Goal: Task Accomplishment & Management: Use online tool/utility

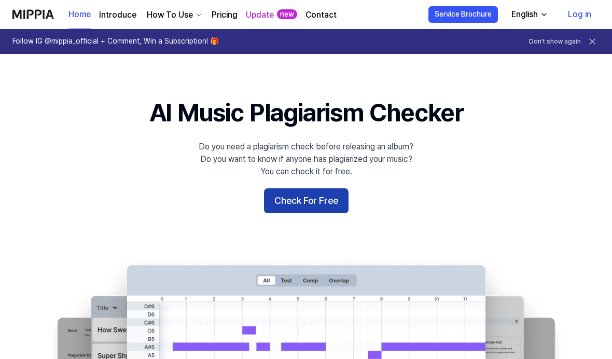
click at [316, 201] on button "Check For Free" at bounding box center [306, 200] width 85 height 25
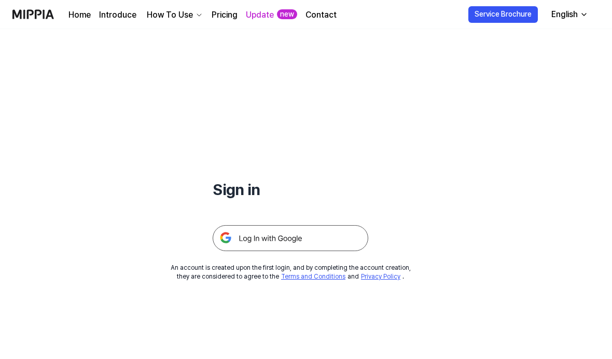
click at [273, 232] on img at bounding box center [291, 238] width 156 height 26
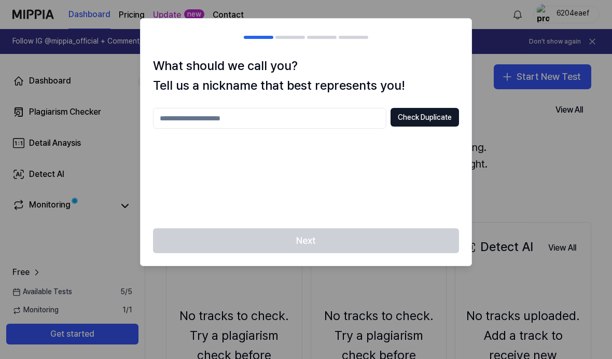
click at [345, 119] on input "text" at bounding box center [270, 118] width 234 height 21
type input "********"
click at [376, 230] on div "Next" at bounding box center [306, 246] width 331 height 37
click at [441, 124] on button "Check Duplicate" at bounding box center [425, 117] width 69 height 19
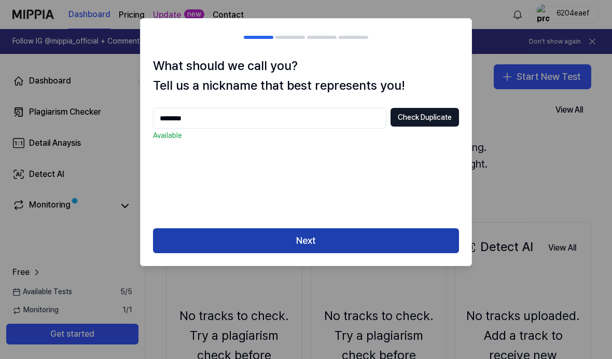
click at [417, 241] on button "Next" at bounding box center [306, 240] width 306 height 25
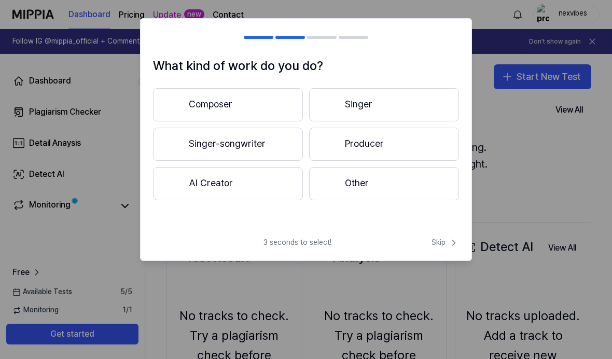
click at [439, 131] on button "Producer" at bounding box center [384, 144] width 150 height 33
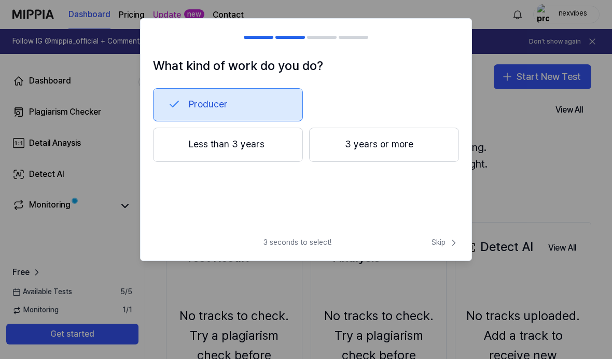
click at [253, 142] on button "Less than 3 years" at bounding box center [228, 145] width 150 height 34
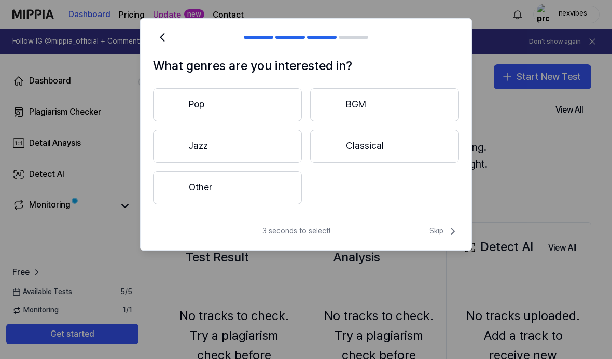
click at [289, 105] on button "Pop" at bounding box center [227, 104] width 149 height 33
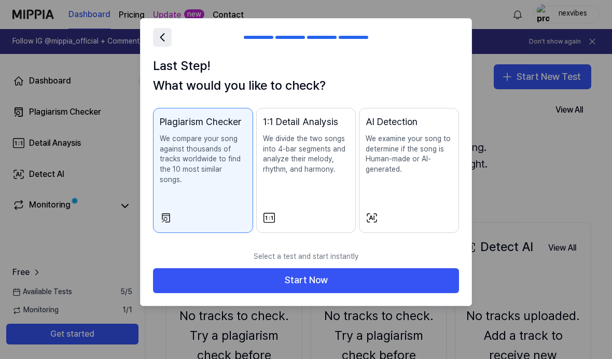
click at [160, 42] on icon at bounding box center [162, 37] width 15 height 15
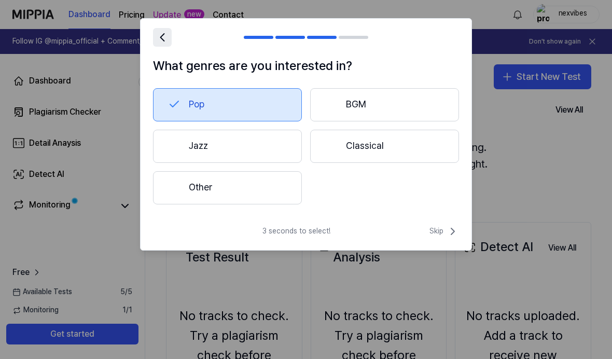
click at [277, 187] on button "Other" at bounding box center [227, 187] width 149 height 33
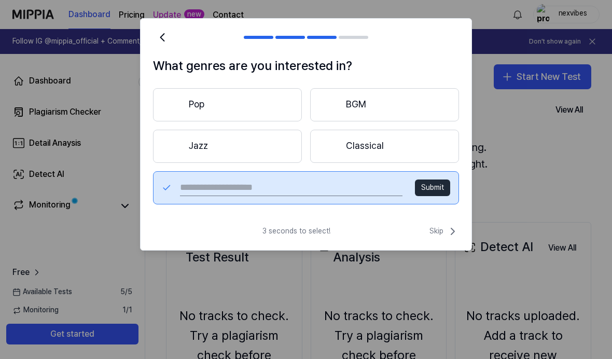
click at [343, 192] on input "text" at bounding box center [291, 188] width 223 height 17
type input "***"
click at [427, 193] on button "Submit" at bounding box center [432, 188] width 35 height 17
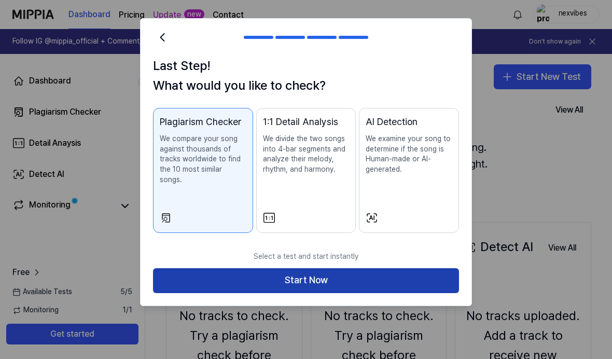
click at [424, 268] on button "Start Now" at bounding box center [306, 280] width 306 height 25
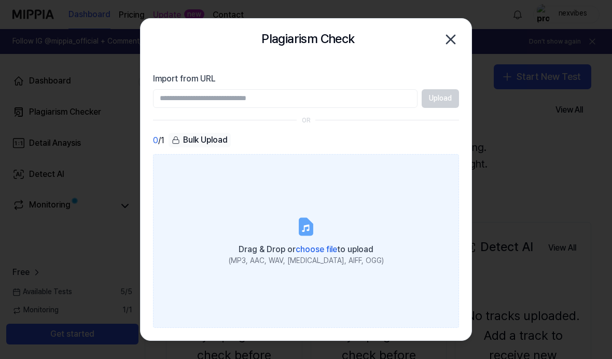
click at [315, 254] on span "choose file" at bounding box center [317, 249] width 42 height 10
click at [0, 0] on input "Drag & Drop or choose file to upload (MP3, AAC, WAV, FLAC, AIFF, OGG)" at bounding box center [0, 0] width 0 height 0
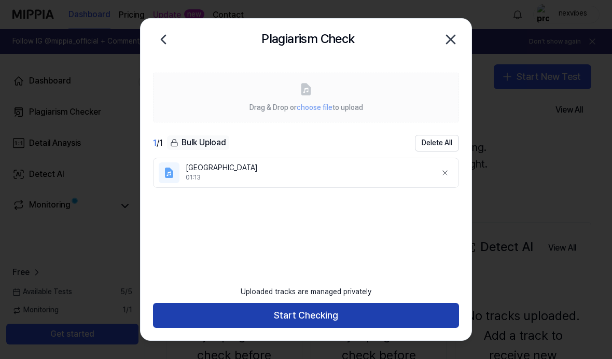
click at [431, 328] on button "Start Checking" at bounding box center [306, 315] width 306 height 25
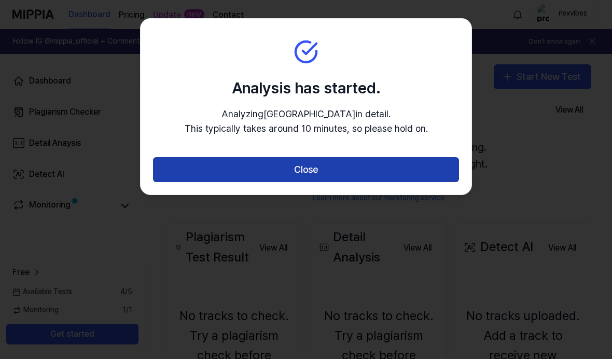
click at [443, 169] on button "Close" at bounding box center [306, 169] width 306 height 25
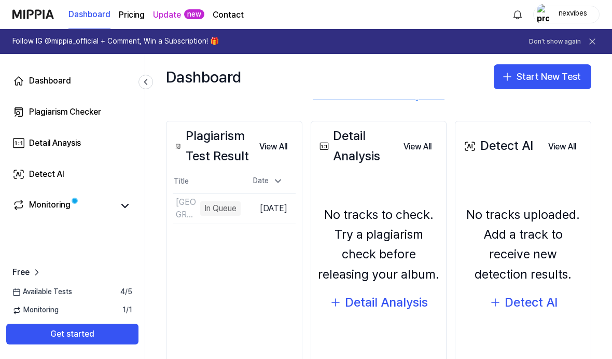
scroll to position [102, 0]
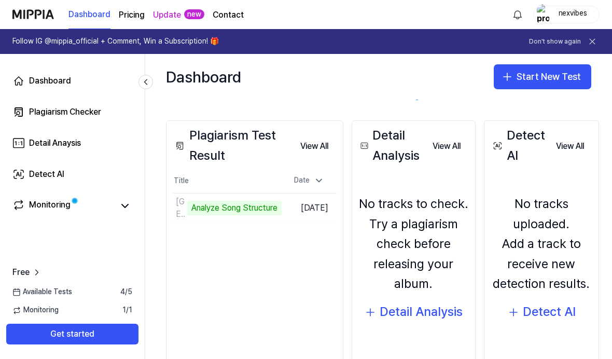
click at [599, 44] on button at bounding box center [592, 41] width 15 height 15
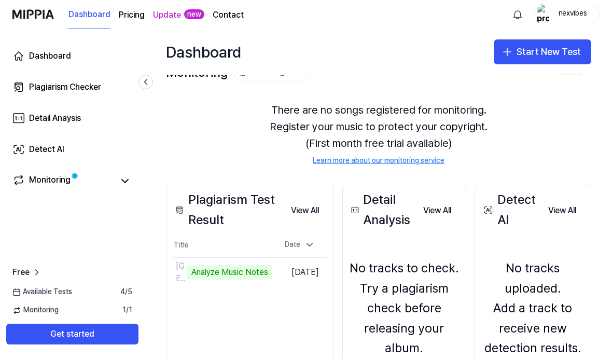
scroll to position [13, 0]
click at [583, 128] on div "There are no songs registered for monitoring. Register your music to protect yo…" at bounding box center [379, 133] width 426 height 89
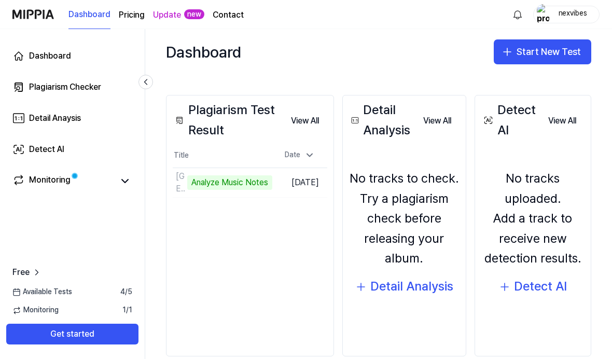
scroll to position [102, 0]
click at [90, 177] on link "Monitoring" at bounding box center [62, 181] width 101 height 15
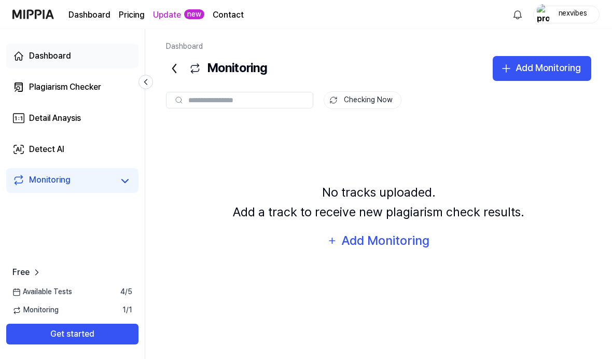
click at [79, 53] on link "Dashboard" at bounding box center [72, 56] width 132 height 25
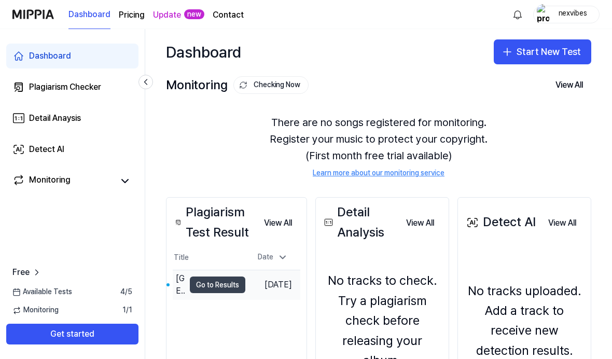
click at [216, 283] on button "Go to Results" at bounding box center [218, 285] width 56 height 17
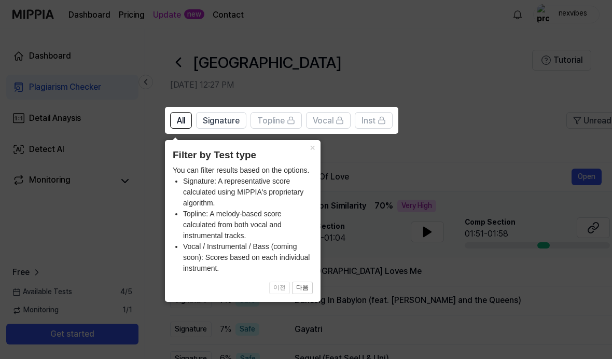
click at [312, 151] on button "×" at bounding box center [312, 147] width 17 height 15
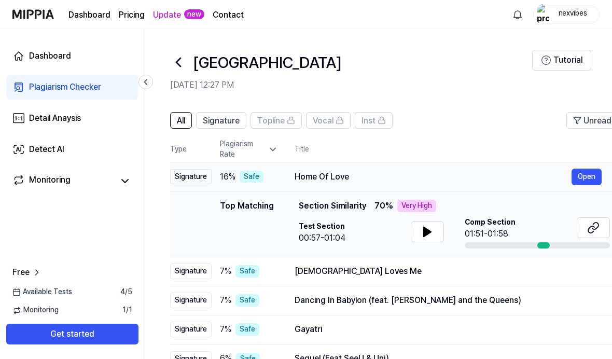
click at [405, 179] on div "Home Of Love" at bounding box center [433, 177] width 277 height 12
click at [332, 178] on div "Home Of Love" at bounding box center [433, 177] width 277 height 12
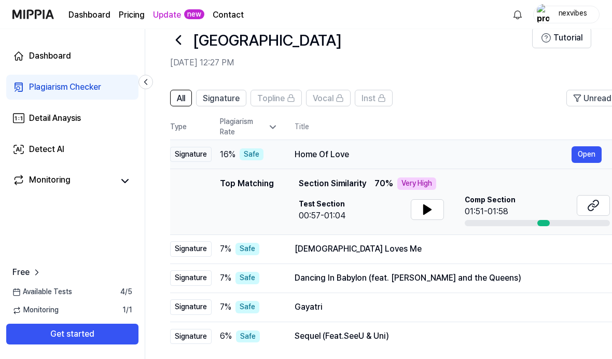
scroll to position [23, 0]
click at [424, 210] on icon at bounding box center [427, 208] width 7 height 9
click at [431, 207] on icon at bounding box center [427, 209] width 12 height 12
click at [443, 159] on div "Home Of Love" at bounding box center [433, 154] width 277 height 12
click at [333, 149] on div "Home Of Love" at bounding box center [433, 154] width 277 height 12
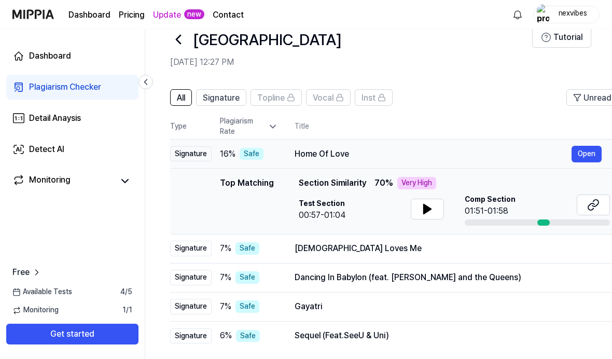
click at [199, 156] on div "Signature" at bounding box center [191, 154] width 42 height 16
click at [435, 212] on button at bounding box center [427, 209] width 33 height 21
click at [425, 213] on icon at bounding box center [427, 208] width 7 height 9
click at [442, 209] on button at bounding box center [427, 209] width 33 height 21
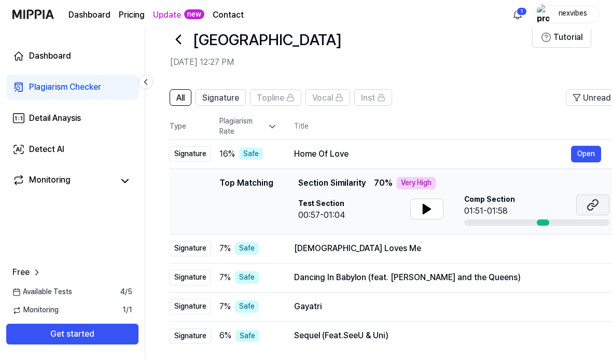
click at [597, 206] on icon at bounding box center [593, 205] width 12 height 12
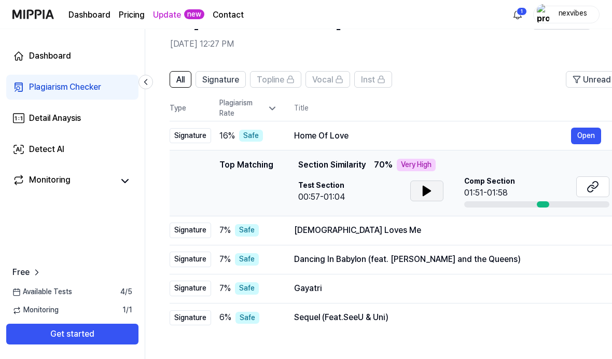
click at [426, 199] on button at bounding box center [427, 191] width 33 height 21
click at [345, 167] on span "Section Similarity" at bounding box center [331, 165] width 67 height 12
click at [432, 193] on icon at bounding box center [427, 191] width 12 height 12
click at [589, 140] on button "Open" at bounding box center [586, 136] width 30 height 17
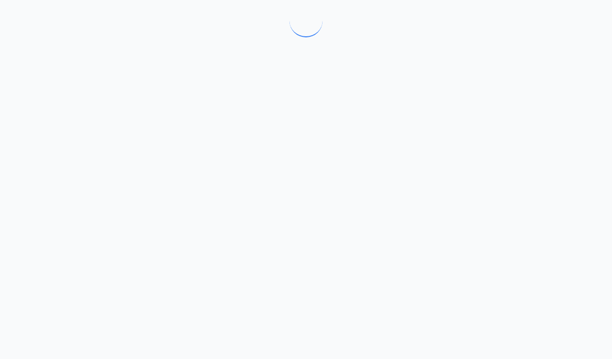
click at [596, 137] on div at bounding box center [306, 179] width 612 height 359
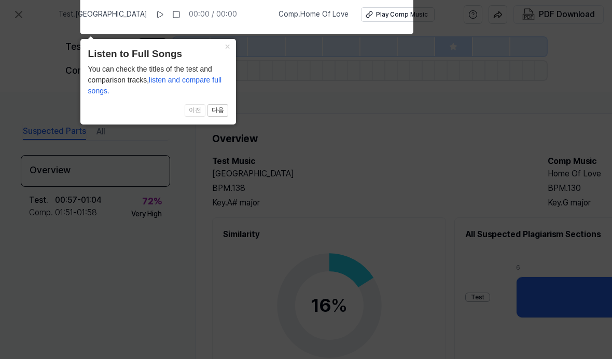
scroll to position [0, 0]
click at [232, 86] on div "× Listen to Full Songs You can check the titles of the test and comparison trac…" at bounding box center [158, 82] width 156 height 86
click at [224, 87] on div "You can check the titles of the test and comparison tracks, listen and compare …" at bounding box center [158, 80] width 140 height 33
click at [232, 93] on div "× Listen to Full Songs You can check the titles of the test and comparison trac…" at bounding box center [158, 82] width 156 height 86
click at [232, 92] on div "× Listen to Full Songs You can check the titles of the test and comparison trac…" at bounding box center [158, 82] width 156 height 86
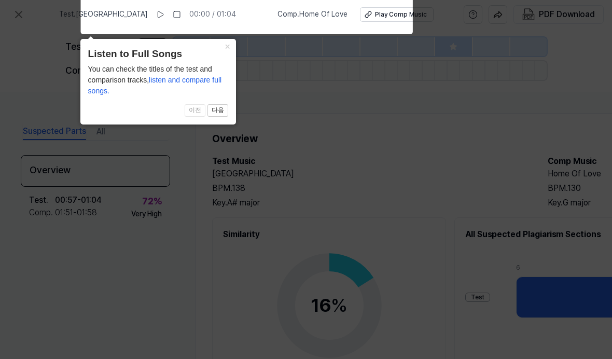
click at [228, 81] on div "× Listen to Full Songs You can check the titles of the test and comparison trac…" at bounding box center [158, 82] width 156 height 86
click at [219, 146] on icon at bounding box center [306, 177] width 612 height 364
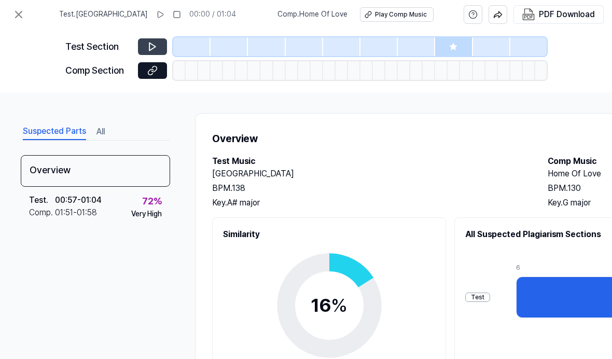
click at [148, 51] on icon at bounding box center [152, 47] width 10 height 10
click at [147, 50] on icon at bounding box center [152, 47] width 10 height 10
click at [155, 49] on icon at bounding box center [152, 47] width 10 height 10
click at [151, 51] on icon at bounding box center [152, 47] width 10 height 10
click at [156, 14] on icon at bounding box center [160, 14] width 8 height 8
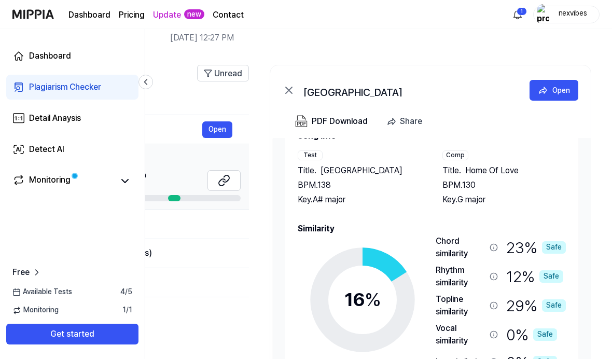
scroll to position [46, 0]
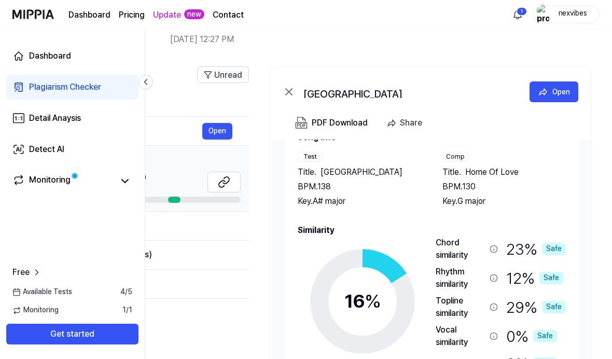
click at [182, 166] on div "Top Matching Section Similarity 70 % Very High" at bounding box center [84, 160] width 311 height 12
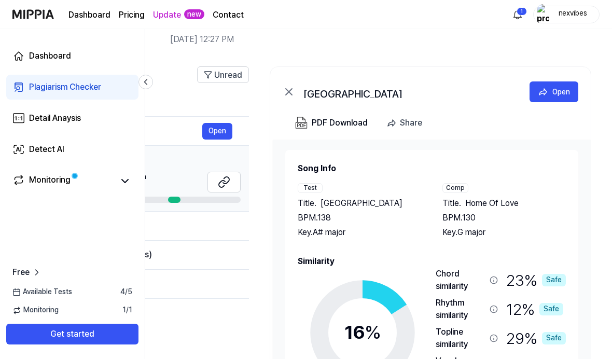
scroll to position [0, 0]
click at [165, 224] on div "Jesus Loves Me" at bounding box center [63, 226] width 277 height 12
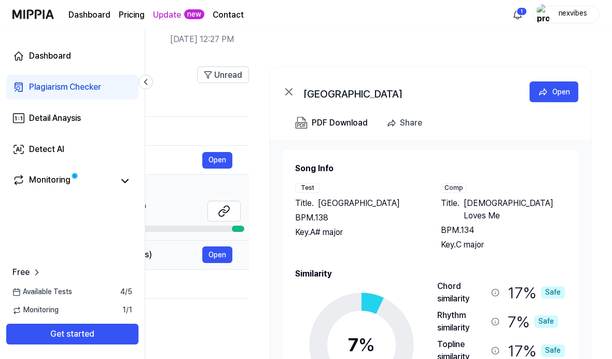
click at [163, 250] on div "Dancing In Babylon (feat. Christine and the Queens)" at bounding box center [63, 255] width 277 height 12
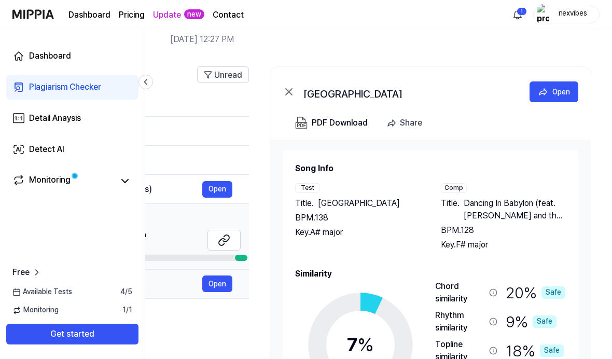
click at [159, 279] on div "Gayatri" at bounding box center [63, 284] width 277 height 12
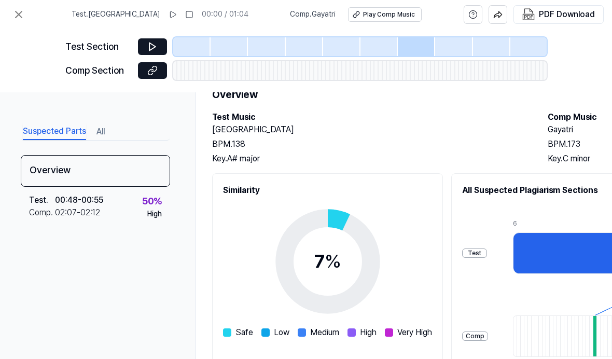
scroll to position [44, 0]
click at [97, 124] on button "All" at bounding box center [101, 132] width 8 height 17
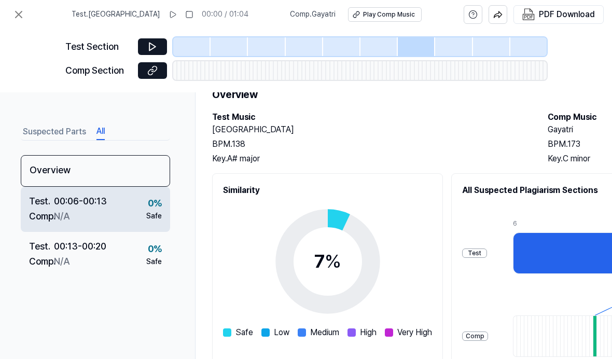
click at [36, 209] on div "Comp ." at bounding box center [41, 216] width 25 height 15
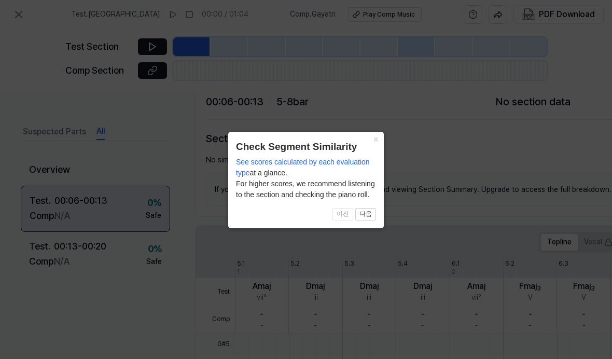
click at [374, 213] on button "다음" at bounding box center [366, 214] width 21 height 12
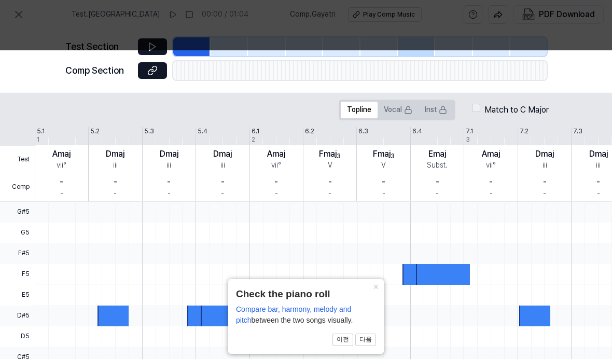
click at [371, 339] on button "다음" at bounding box center [366, 340] width 21 height 12
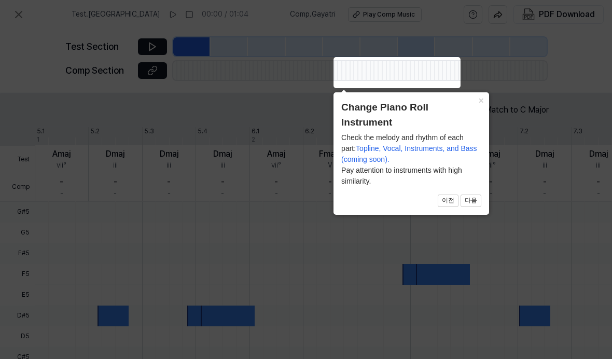
click at [477, 201] on button "다음" at bounding box center [471, 201] width 21 height 12
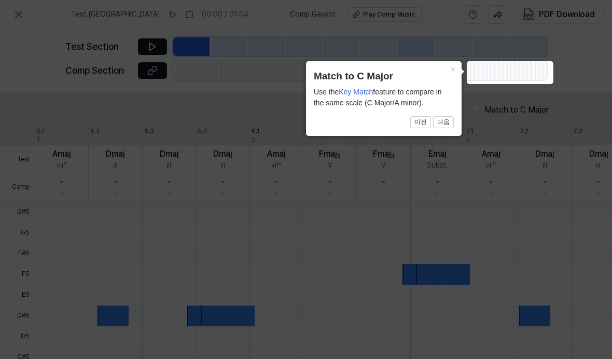
click at [448, 125] on button "다음" at bounding box center [443, 122] width 21 height 12
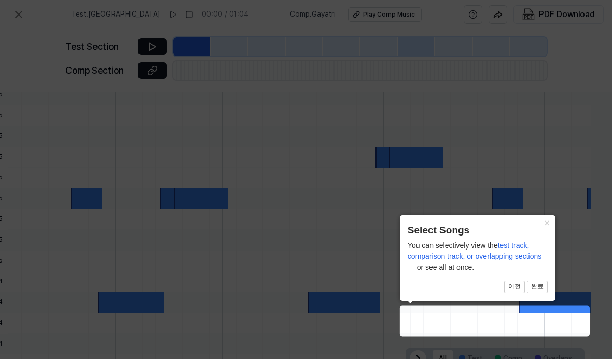
click at [419, 348] on span "All Test Comp Overlaps" at bounding box center [495, 358] width 179 height 21
click at [539, 282] on button "완료" at bounding box center [537, 287] width 21 height 12
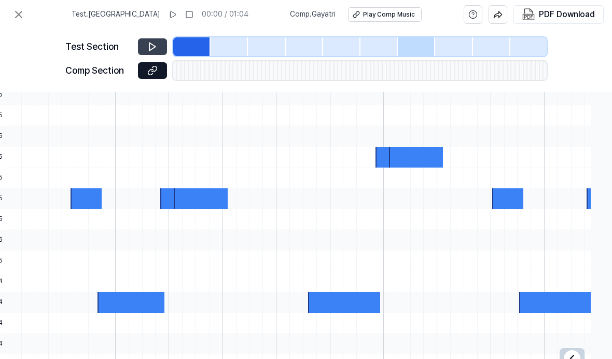
click at [154, 42] on icon at bounding box center [152, 47] width 10 height 10
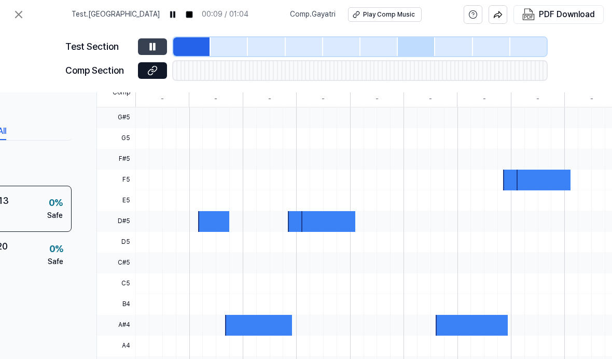
scroll to position [271, 99]
click at [300, 211] on div at bounding box center [297, 221] width 18 height 21
click at [313, 211] on div at bounding box center [328, 221] width 54 height 21
click at [327, 253] on div at bounding box center [563, 263] width 857 height 21
click at [307, 232] on div at bounding box center [563, 242] width 857 height 21
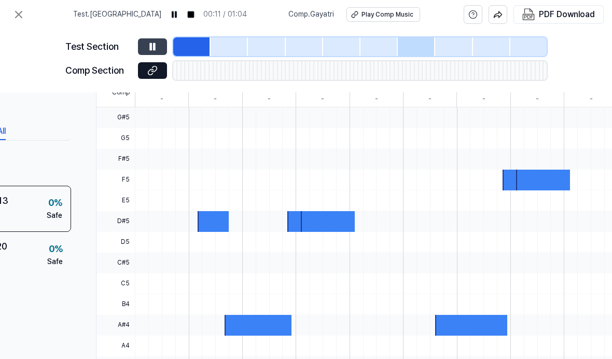
click at [306, 232] on div at bounding box center [563, 242] width 857 height 21
click at [316, 232] on div at bounding box center [563, 242] width 857 height 21
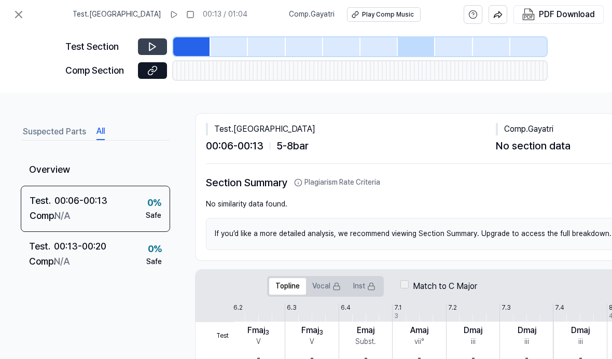
scroll to position [0, 0]
